Goal: Information Seeking & Learning: Learn about a topic

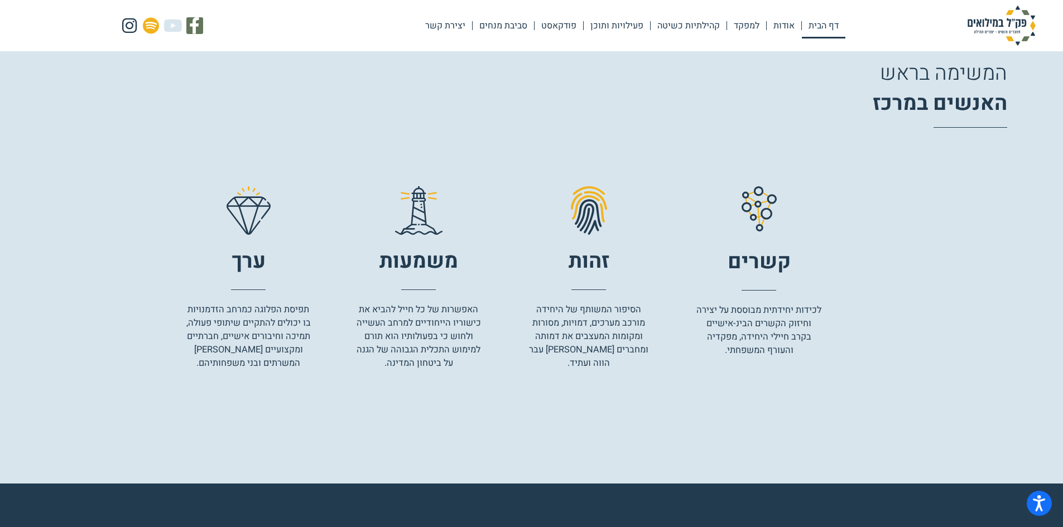
scroll to position [1730, 0]
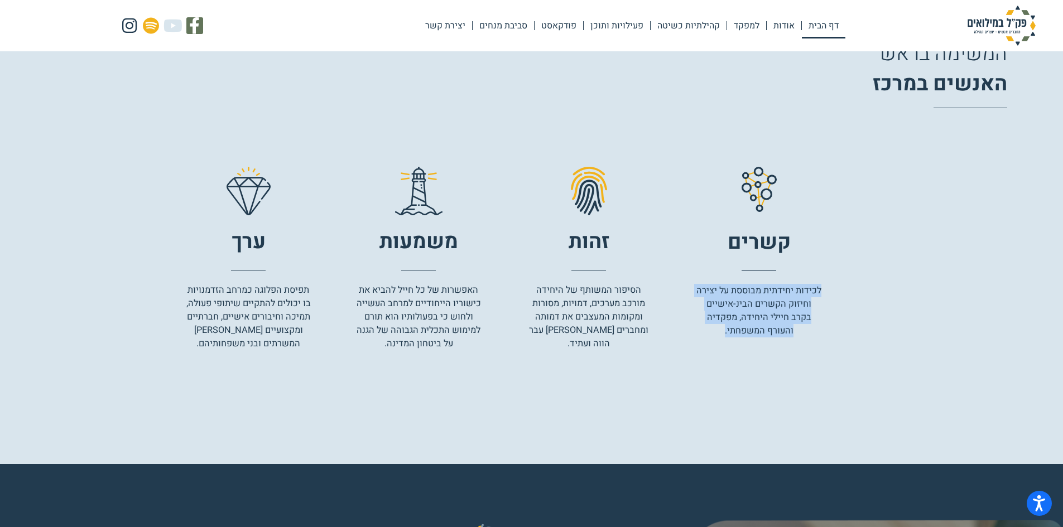
drag, startPoint x: 830, startPoint y: 289, endPoint x: 717, endPoint y: 329, distance: 120.0
click at [717, 329] on div ".st0 { stroke: #f2b21b; stroke-width: 1.42px; } .st0, .st1 { fill: none; stroke…" at bounding box center [531, 266] width 1063 height 198
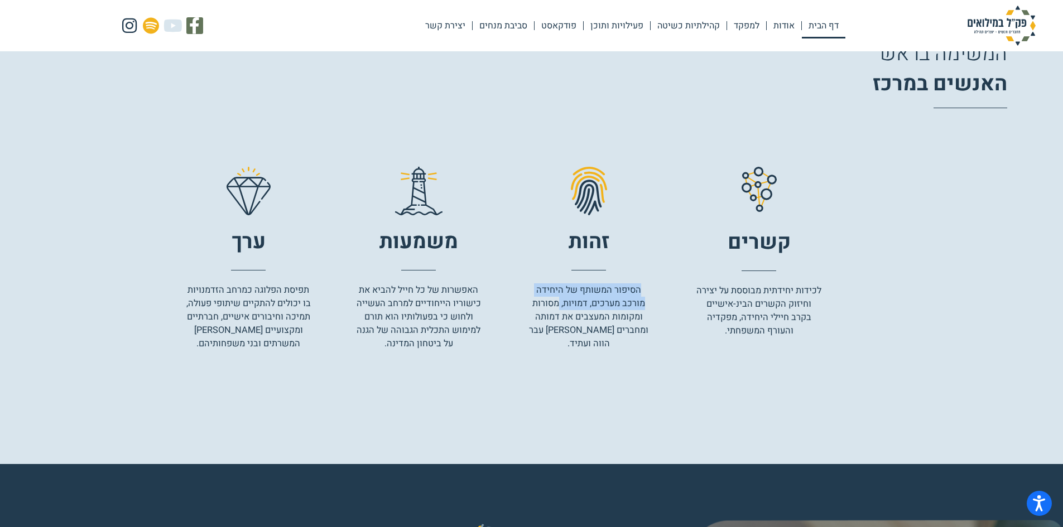
drag, startPoint x: 652, startPoint y: 288, endPoint x: 535, endPoint y: 311, distance: 119.5
click at [551, 304] on div ".st0 { stroke: #f2b21b; stroke-width: 1.42px; } .st0, .st1 { fill: none; stroke…" at bounding box center [504, 266] width 636 height 198
drag, startPoint x: 522, startPoint y: 321, endPoint x: 522, endPoint y: 331, distance: 10.0
click at [522, 331] on div ".st0 { stroke: #f2b21b; stroke-width: 1.42px; } .st0, .st1 { fill: none; stroke…" at bounding box center [504, 266] width 636 height 198
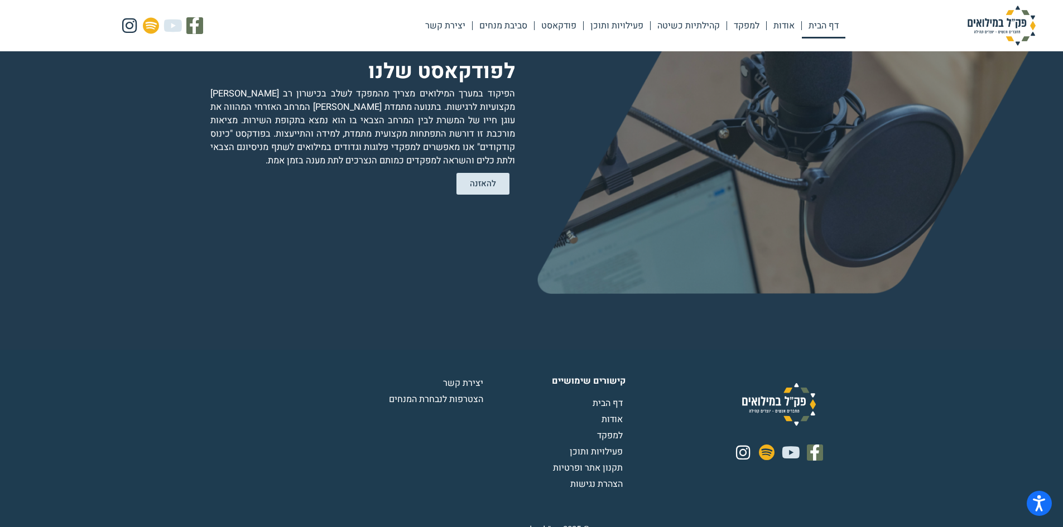
scroll to position [2280, 0]
click at [597, 444] on span "פעילויות ותוכן" at bounding box center [598, 450] width 56 height 13
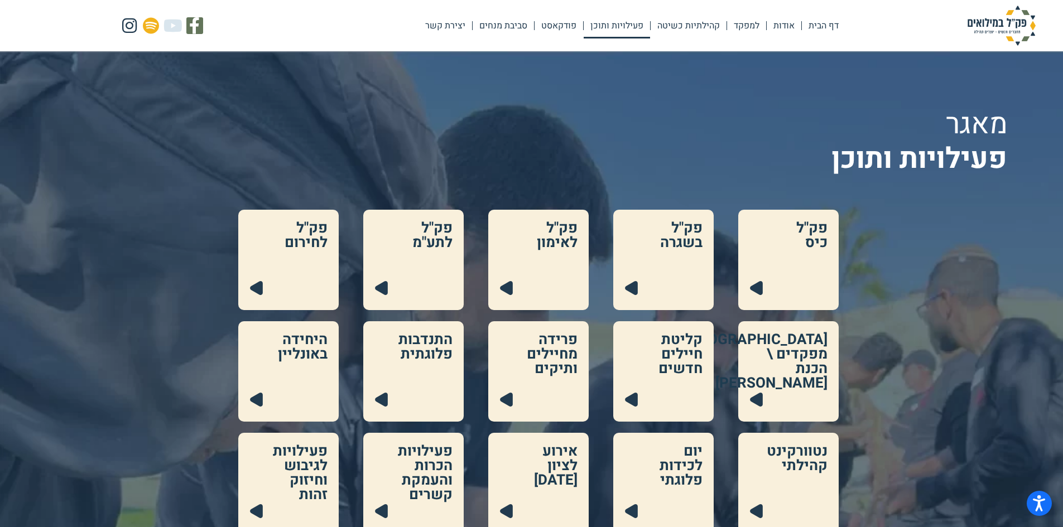
click at [807, 278] on link at bounding box center [788, 260] width 100 height 100
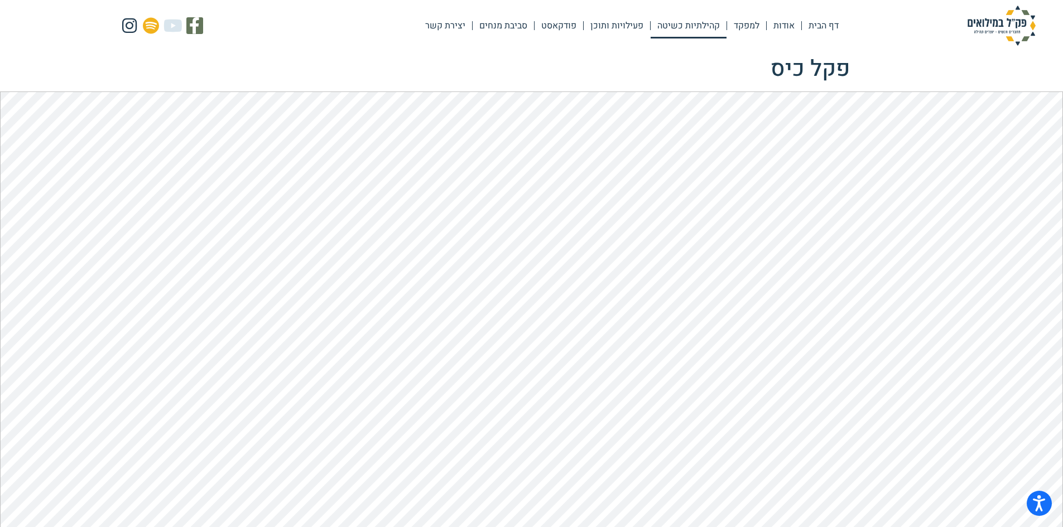
click at [692, 22] on link "קהילתיות כשיטה" at bounding box center [689, 26] width 76 height 26
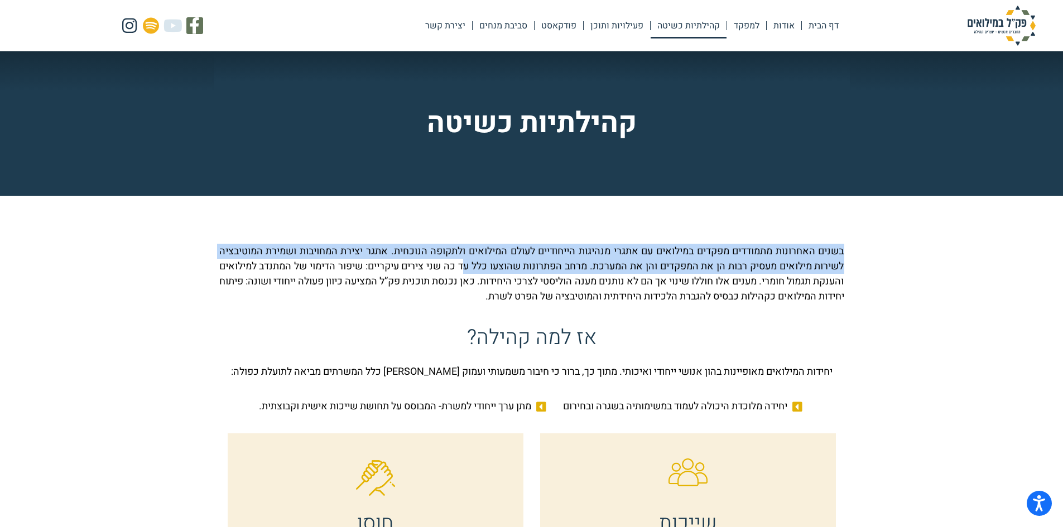
drag, startPoint x: 850, startPoint y: 251, endPoint x: 436, endPoint y: 266, distance: 414.4
click at [502, 266] on p "בשנים האחרונות מתמודדים מפקדים במילואים עם אתגרי מנהיגות הייחודיים לעולם המילוא…" at bounding box center [531, 274] width 625 height 60
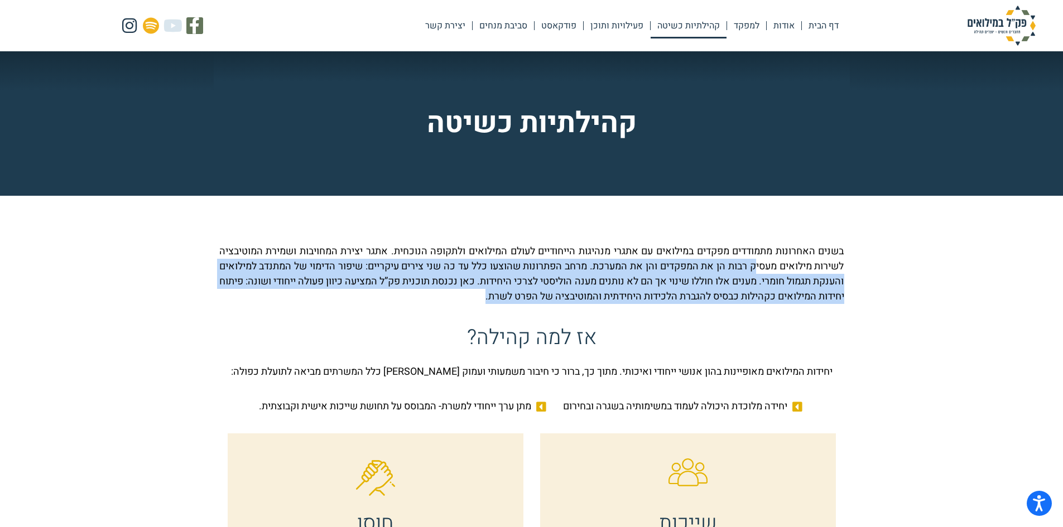
drag, startPoint x: 748, startPoint y: 264, endPoint x: 401, endPoint y: 300, distance: 348.4
click at [401, 300] on p "בשנים האחרונות מתמודדים מפקדים במילואים עם אתגרי מנהיגות הייחודיים לעולם המילוא…" at bounding box center [531, 274] width 625 height 60
click at [778, 289] on p "בשנים האחרונות מתמודדים מפקדים במילואים עם אתגרי מנהיגות הייחודיים לעולם המילוא…" at bounding box center [531, 274] width 625 height 60
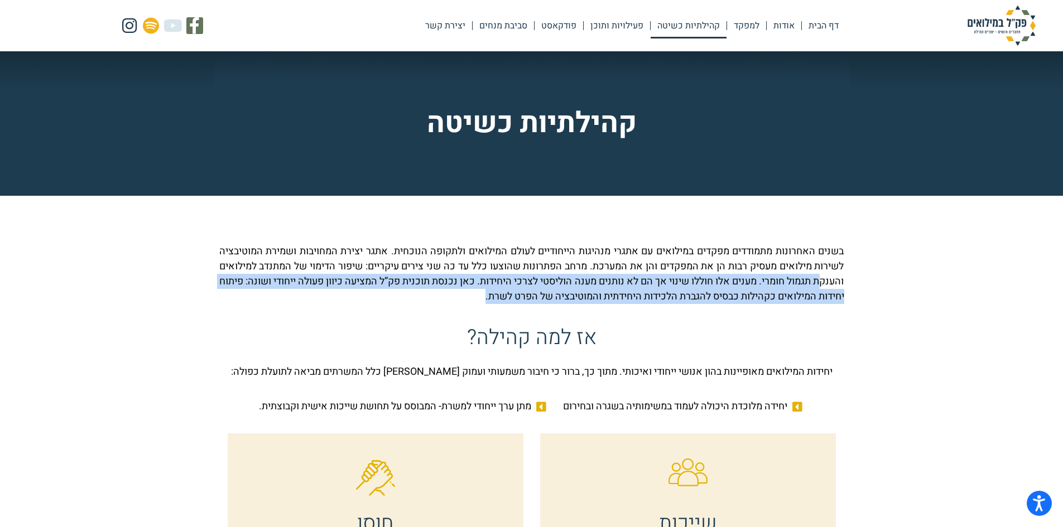
drag, startPoint x: 778, startPoint y: 275, endPoint x: 397, endPoint y: 306, distance: 382.0
click at [397, 306] on div "בשנים האחרונות מתמודדים מפקדים במילואים עם אתגרי מנהיגות הייחודיים לעולם המילוא…" at bounding box center [531, 278] width 625 height 68
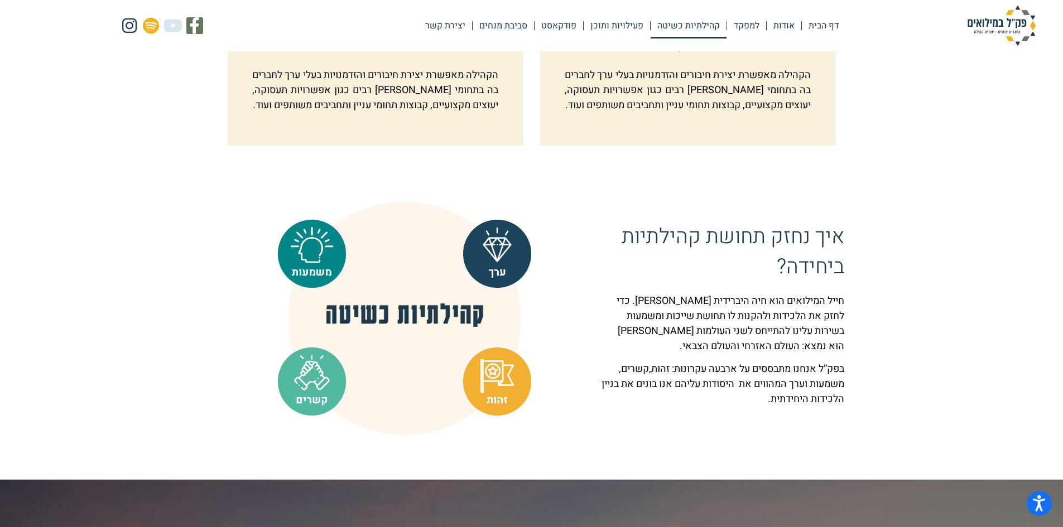
scroll to position [726, 0]
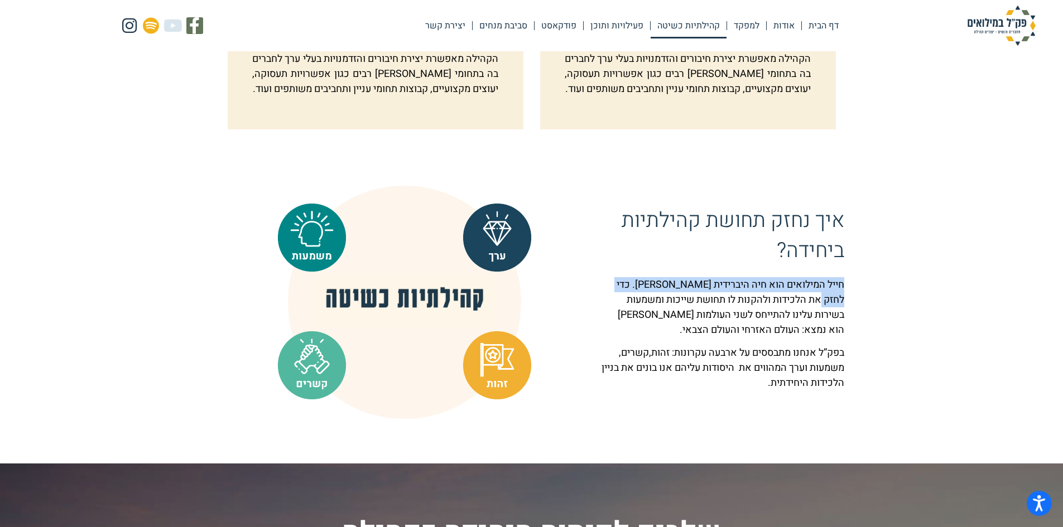
drag, startPoint x: 892, startPoint y: 297, endPoint x: 891, endPoint y: 314, distance: 17.3
click at [891, 314] on section "איך נחזק תחושת קהילתיות ביחידה? חייל המילואים הוא חיה היברידית אזרח וחייל. כדי …" at bounding box center [531, 302] width 1063 height 233
click at [850, 319] on section "איך נחזק תחושת קהילתיות ביחידה? חייל המילואים הוא חיה היברידית אזרח וחייל. כדי …" at bounding box center [531, 302] width 1063 height 233
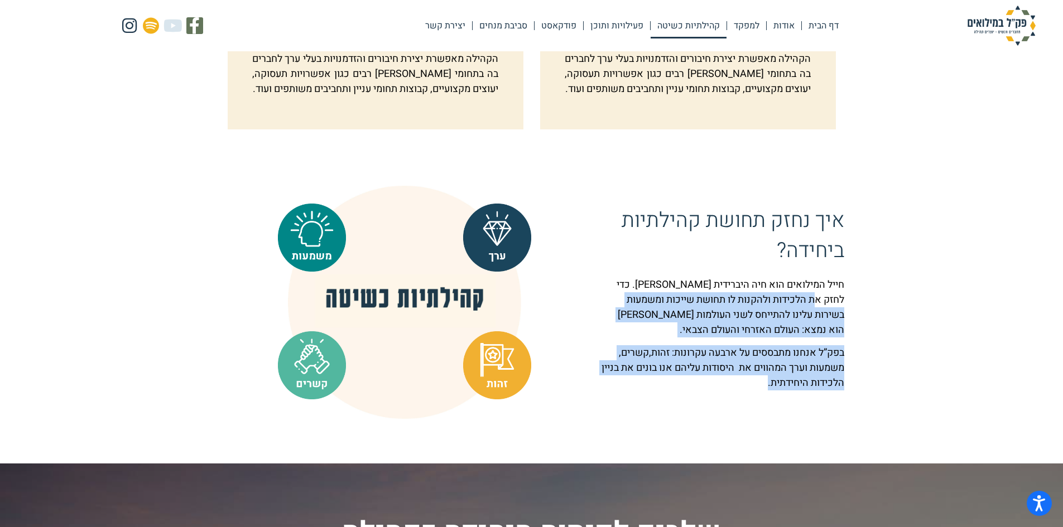
drag, startPoint x: 839, startPoint y: 319, endPoint x: 674, endPoint y: 402, distance: 185.2
click at [674, 391] on div "חייל המילואים הוא חיה היברידית אזרח וחייל. כדי לחזק את הלכידות ולהקנות לו תחושת…" at bounding box center [722, 333] width 243 height 113
click at [873, 373] on section "איך נחזק תחושת קהילתיות ביחידה? חייל המילואים הוא חיה היברידית אזרח וחייל. כדי …" at bounding box center [531, 302] width 1063 height 233
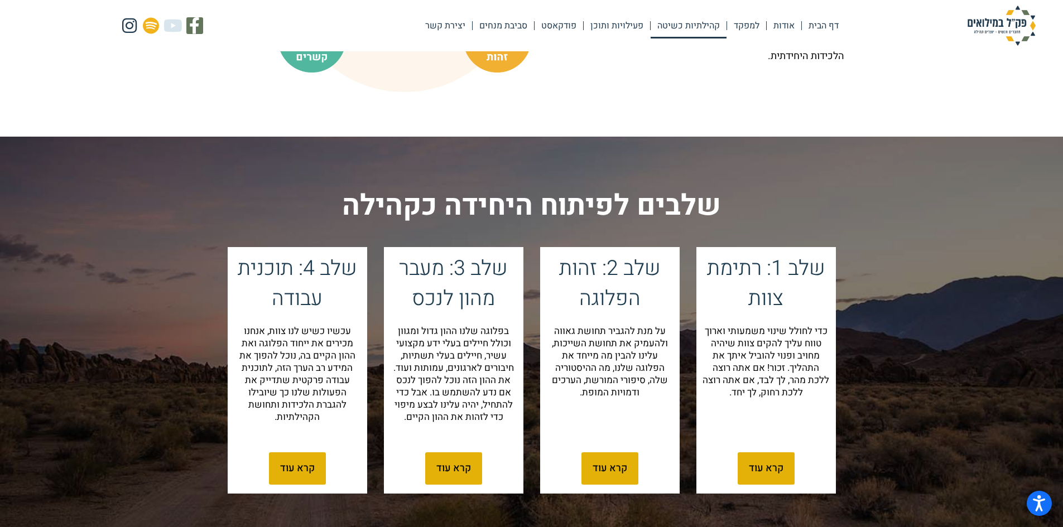
scroll to position [1116, 0]
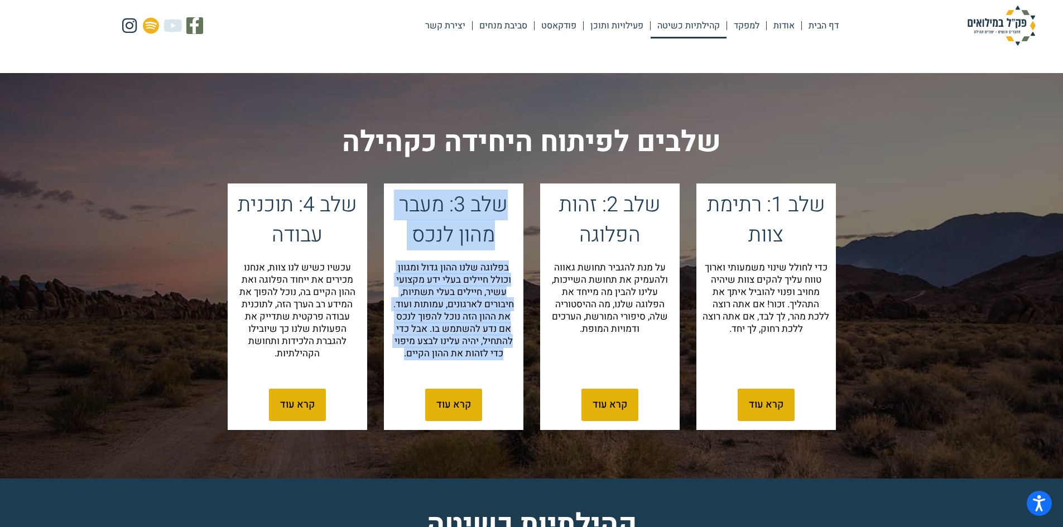
drag, startPoint x: 511, startPoint y: 220, endPoint x: 399, endPoint y: 373, distance: 190.0
click at [399, 373] on div "שלב 3: מעבר מהון לנכס בפלוגה שלנו ההון גדול ומגוון וכולל חיילים בעלי ידע מקצועי…" at bounding box center [454, 281] width 140 height 195
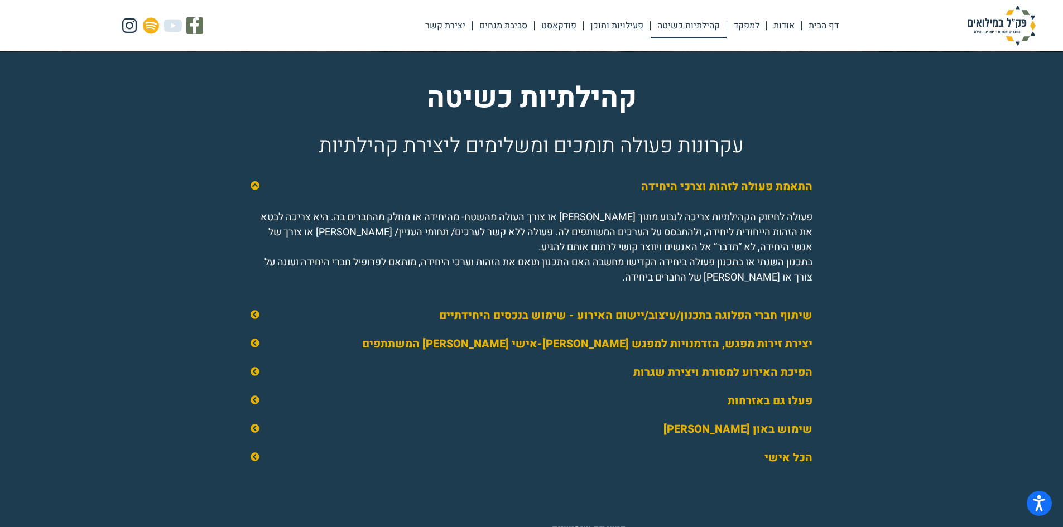
scroll to position [1563, 0]
